Goal: Information Seeking & Learning: Find specific fact

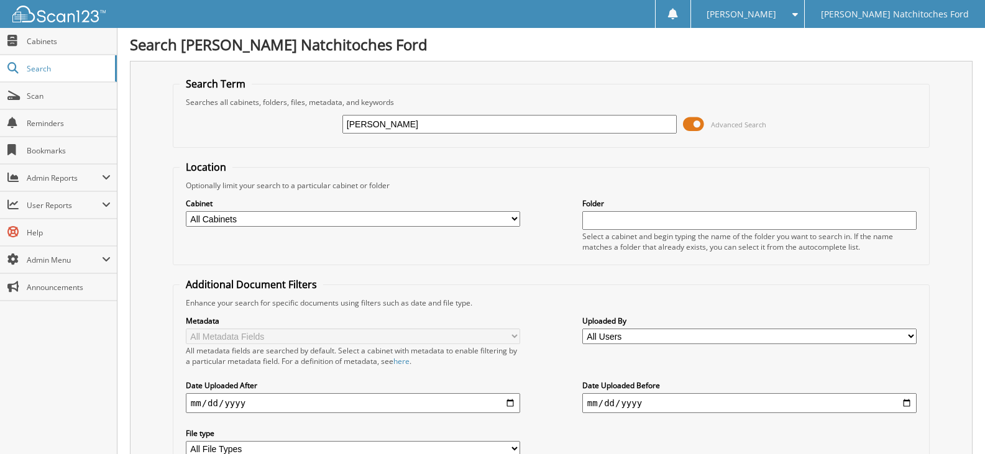
drag, startPoint x: 416, startPoint y: 122, endPoint x: 335, endPoint y: 126, distance: 80.9
click at [335, 126] on div "james aldredge Advanced Search" at bounding box center [551, 125] width 743 height 34
type input "[PERSON_NAME]"
click at [286, 218] on select "All Cabinets ACCOUNTS PAYABLE ACCOUNTS PAYABLE JG ACCOUNTS RECEIVABLE ACTIVE EM…" at bounding box center [353, 219] width 334 height 16
select select "4580"
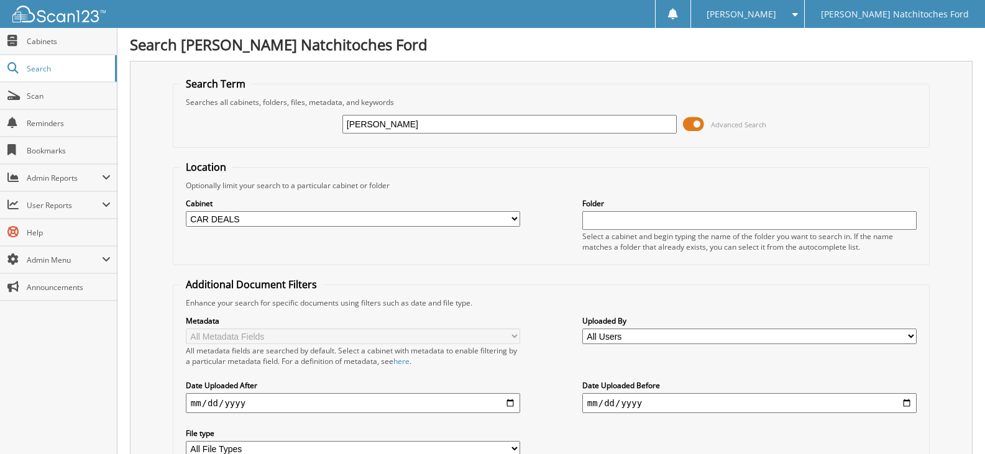
click at [186, 211] on select "All Cabinets ACCOUNTS PAYABLE ACCOUNTS PAYABLE JG ACCOUNTS RECEIVABLE ACTIVE EM…" at bounding box center [353, 219] width 334 height 16
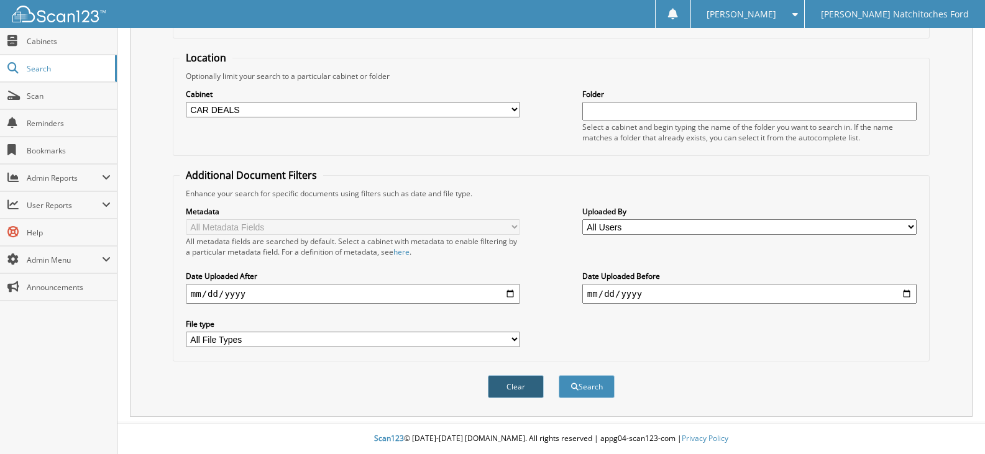
click at [489, 379] on form "Search Term Searches all cabinets, folders, files, metadata, and keywords JAMES…" at bounding box center [551, 190] width 757 height 444
click at [584, 387] on button "Search" at bounding box center [587, 386] width 56 height 23
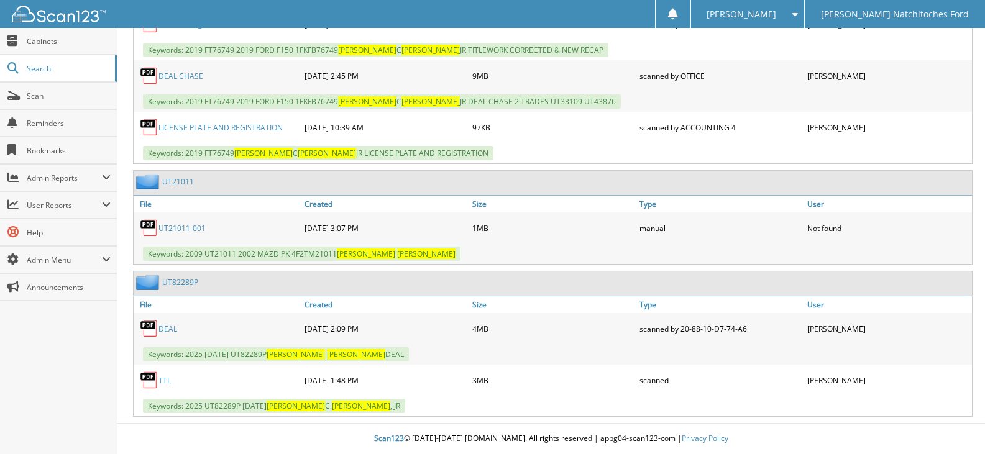
scroll to position [820, 0]
click at [167, 327] on link "DEAL" at bounding box center [167, 329] width 19 height 11
